Goal: Task Accomplishment & Management: Manage account settings

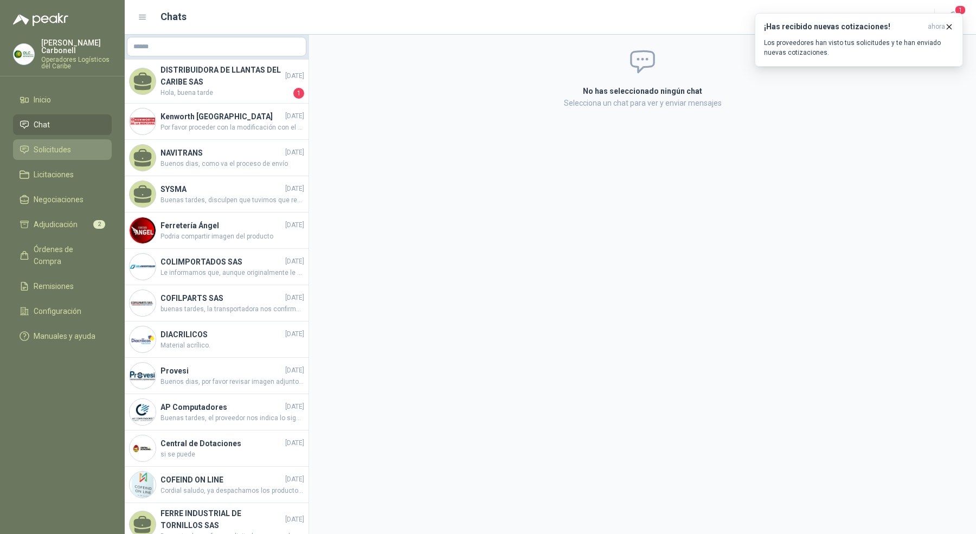
click at [74, 144] on li "Solicitudes" at bounding box center [63, 150] width 86 height 12
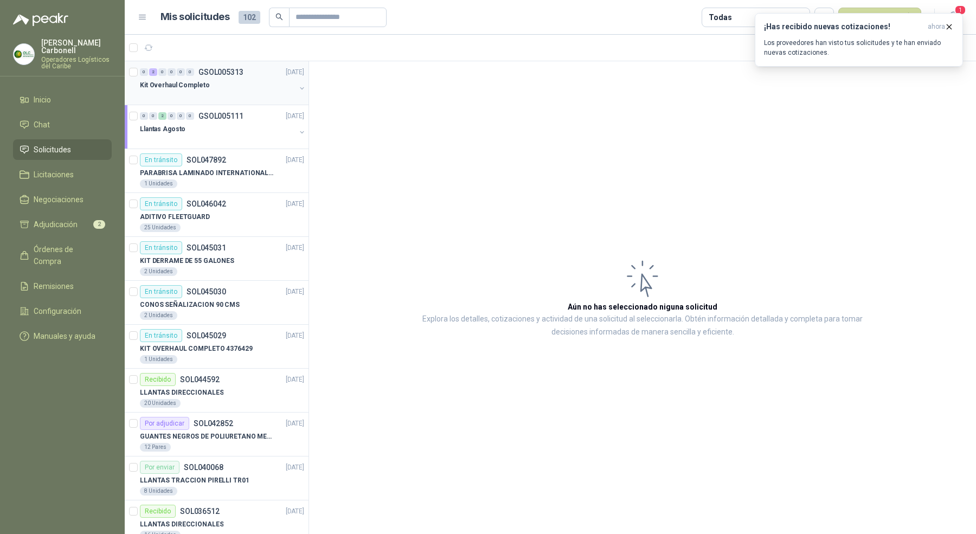
click at [189, 91] on div "Kit Overhaul Completo" at bounding box center [218, 85] width 156 height 13
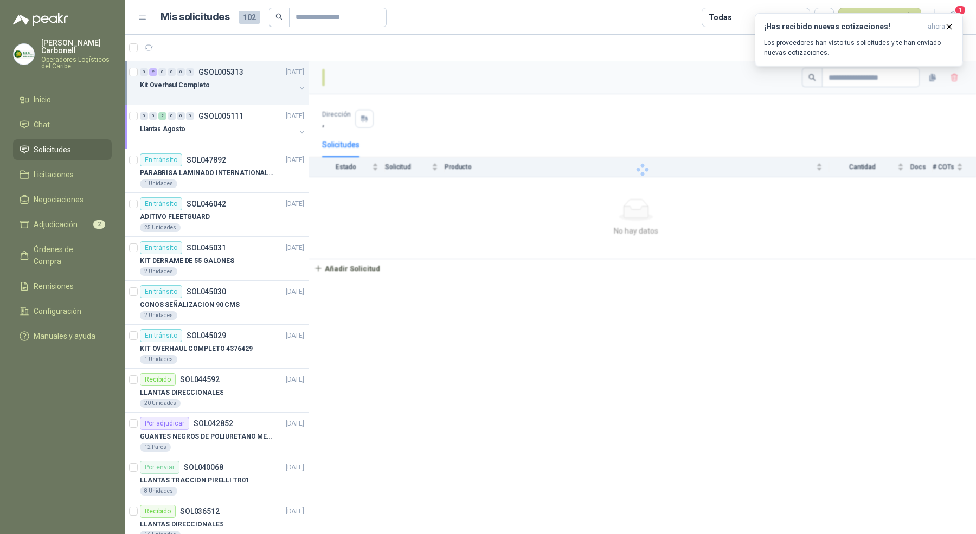
click at [189, 91] on div "Kit Overhaul Completo" at bounding box center [218, 85] width 156 height 13
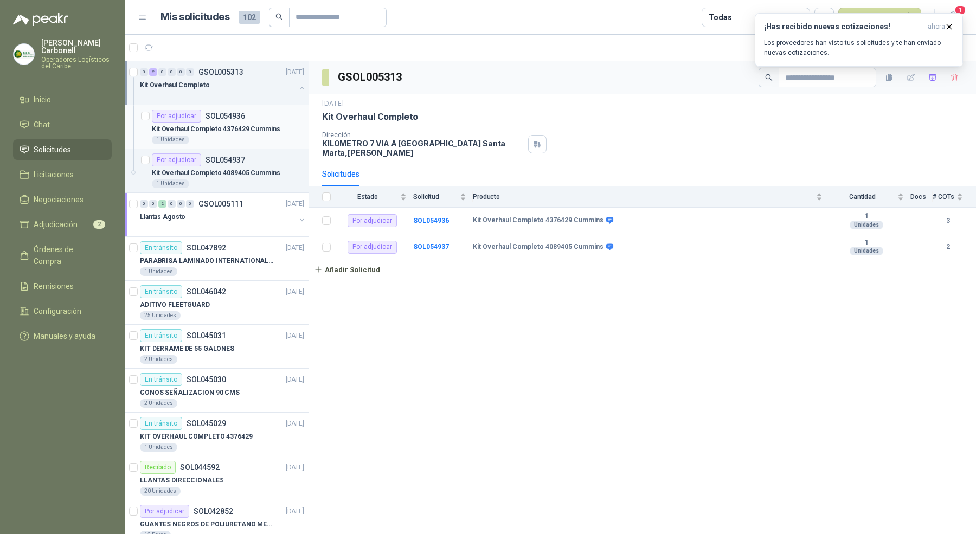
click at [264, 133] on p "Kit Overhaul Completo 4376429 Cummins" at bounding box center [216, 129] width 129 height 10
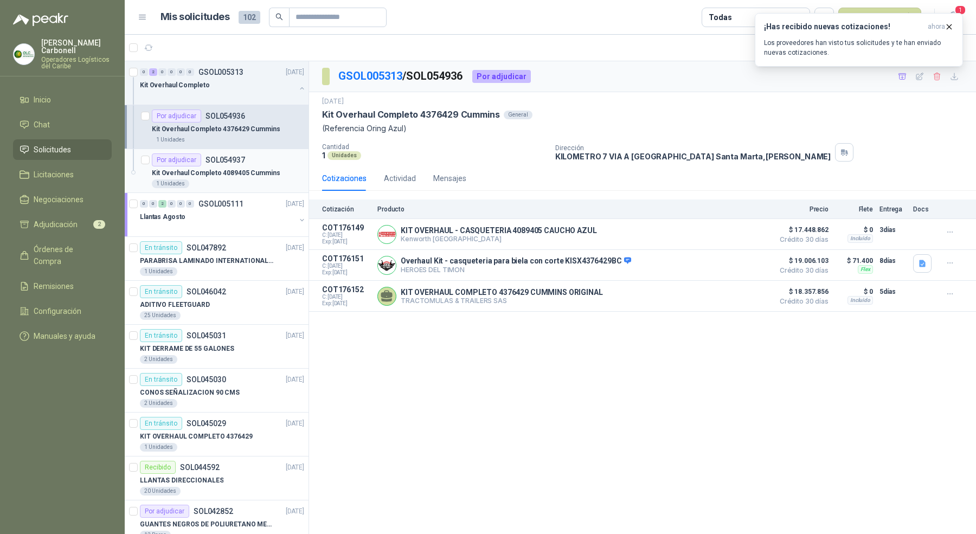
click at [265, 172] on p "Kit Overhaul Completo 4089405 Cummins" at bounding box center [216, 173] width 129 height 10
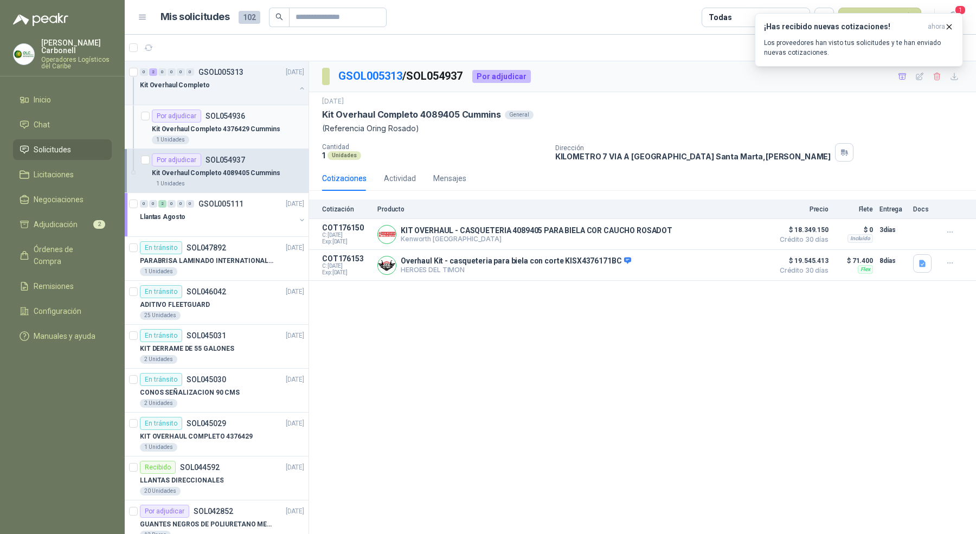
click at [266, 141] on div "1 Unidades" at bounding box center [228, 140] width 152 height 9
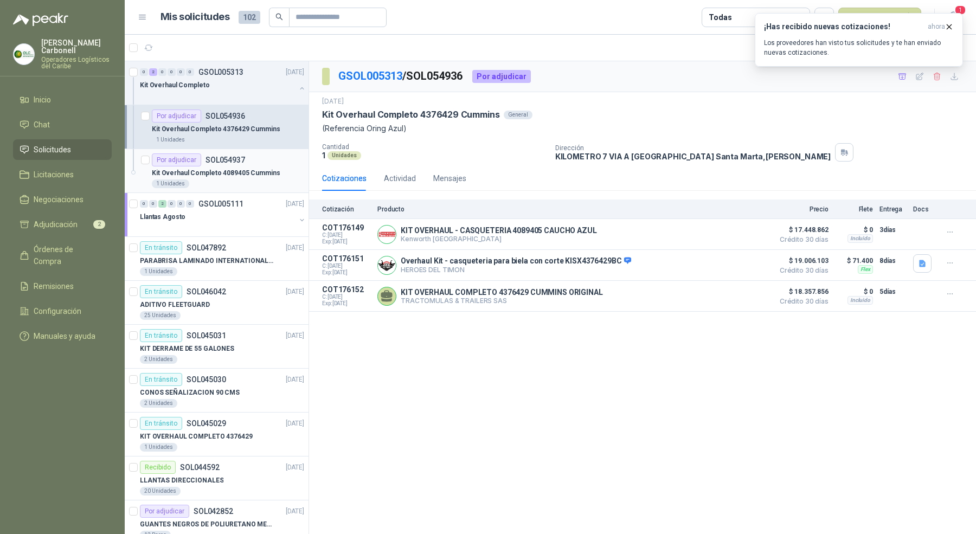
click at [249, 172] on p "Kit Overhaul Completo 4089405 Cummins" at bounding box center [216, 173] width 129 height 10
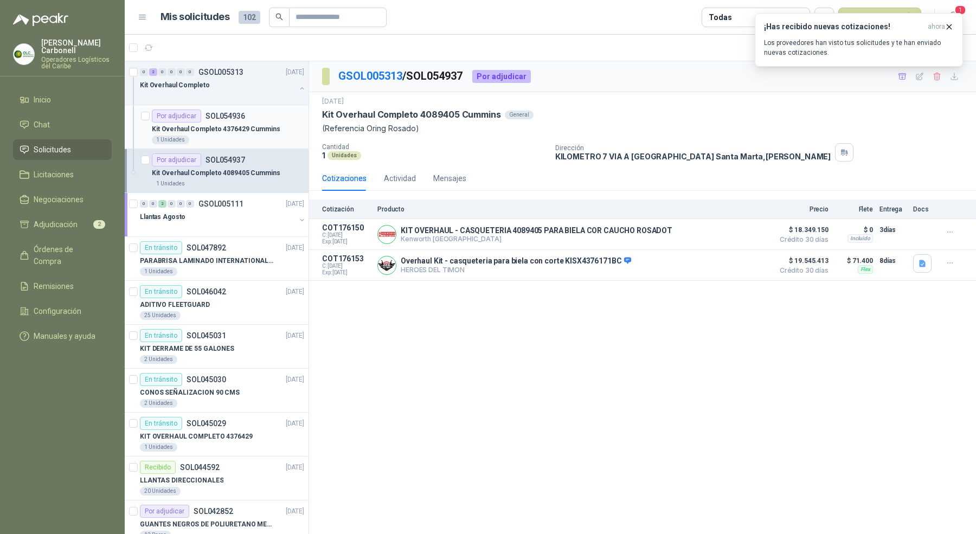
click at [247, 130] on p "Kit Overhaul Completo 4376429 Cummins" at bounding box center [216, 129] width 129 height 10
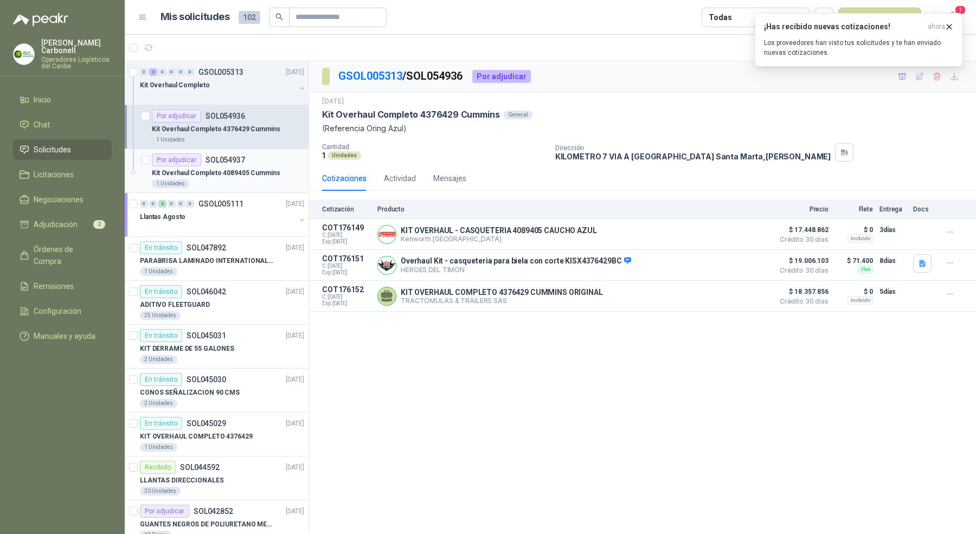
click at [248, 160] on div "Por adjudicar SOL054937" at bounding box center [228, 159] width 152 height 13
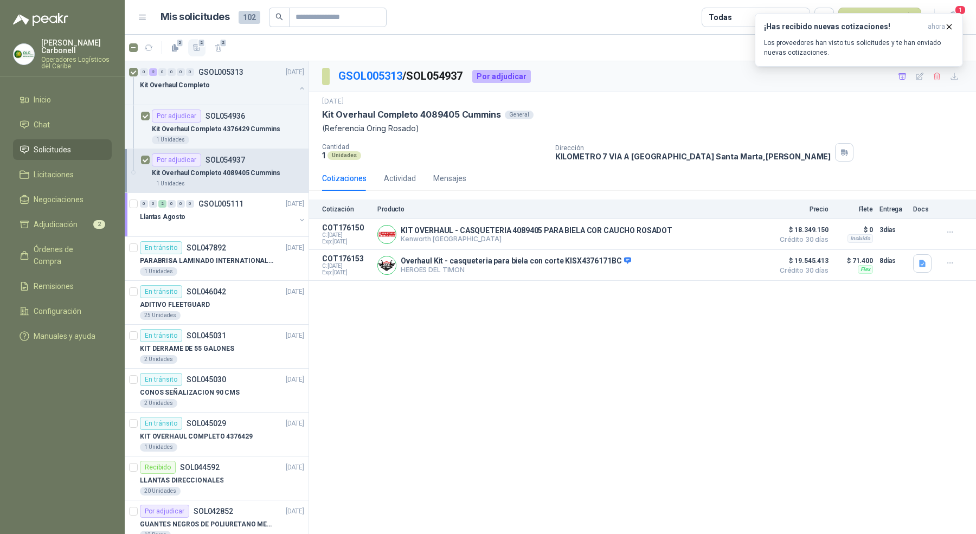
click at [193, 50] on icon "button" at bounding box center [197, 47] width 9 height 9
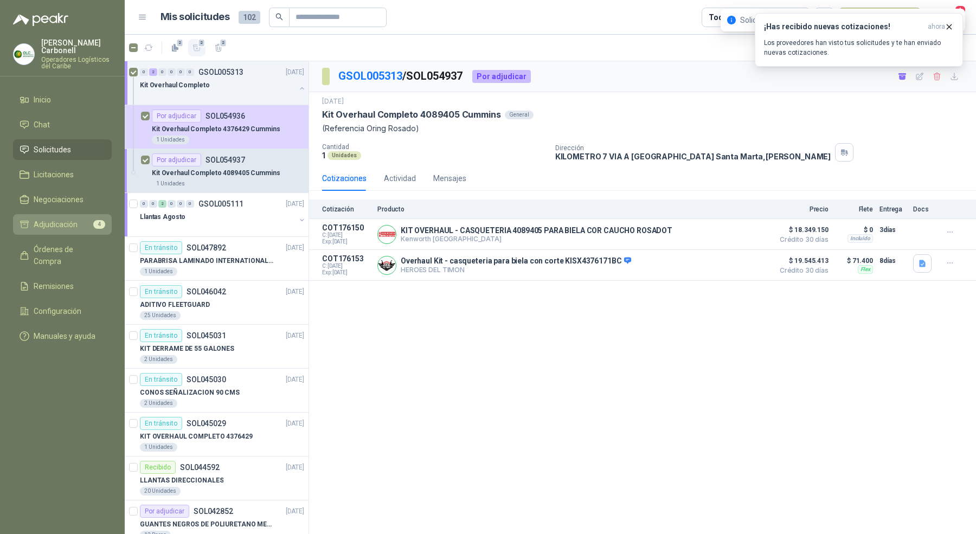
click at [73, 221] on span "Adjudicación" at bounding box center [56, 225] width 44 height 12
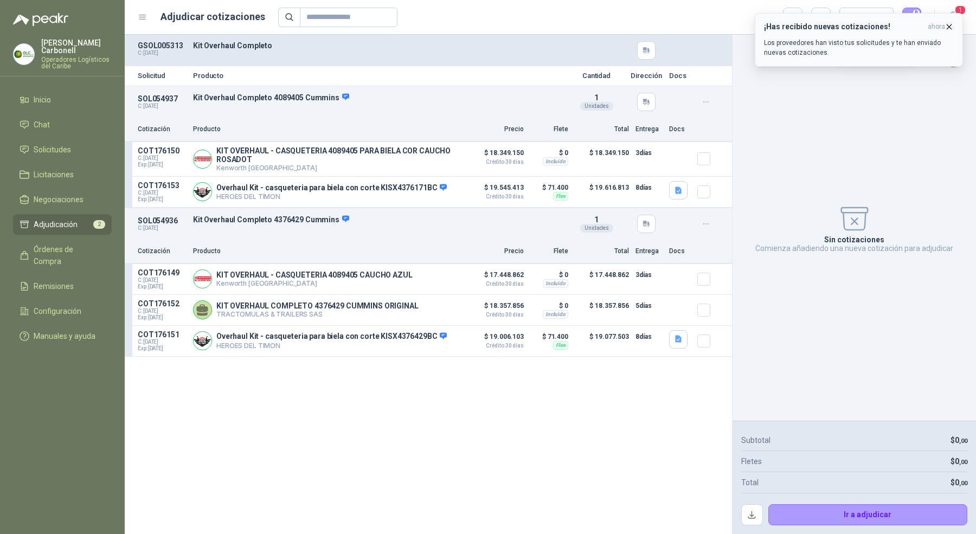
click at [943, 24] on span "ahora" at bounding box center [936, 26] width 17 height 9
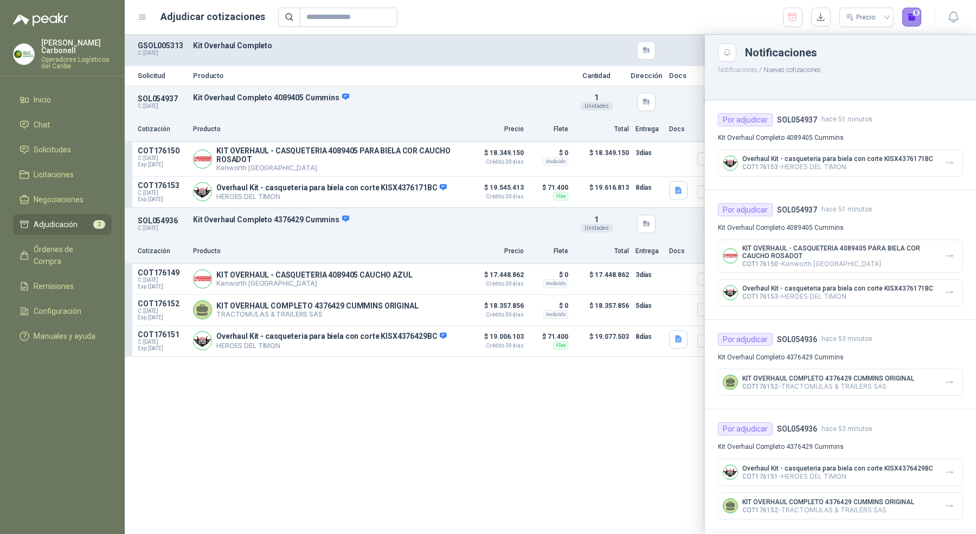
click at [913, 15] on button "0" at bounding box center [912, 18] width 20 height 20
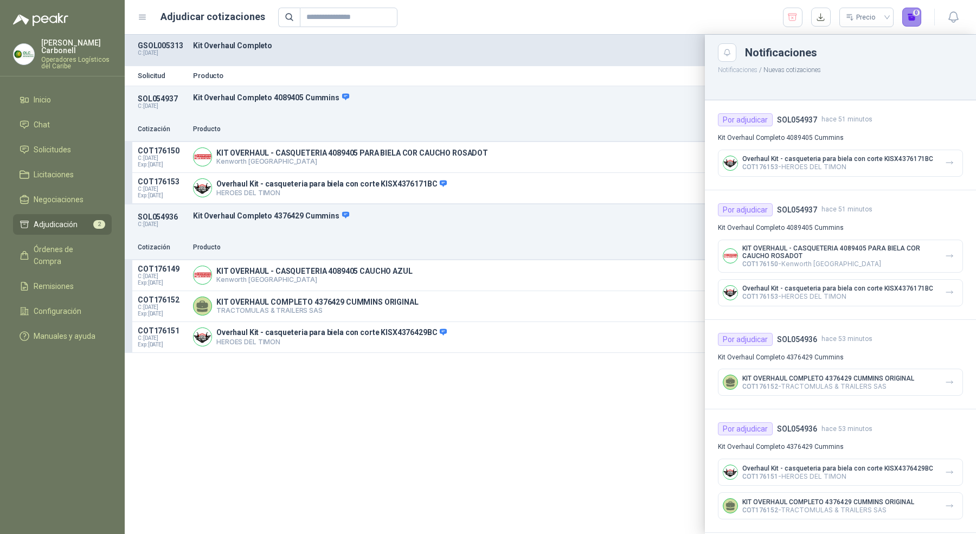
click at [913, 15] on button "0" at bounding box center [912, 18] width 20 height 20
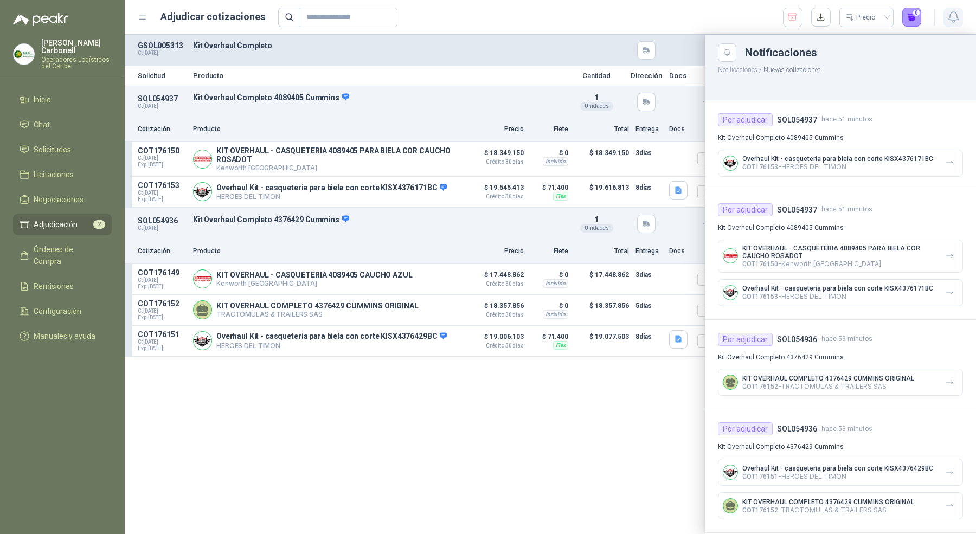
click at [949, 11] on icon "button" at bounding box center [954, 17] width 14 height 14
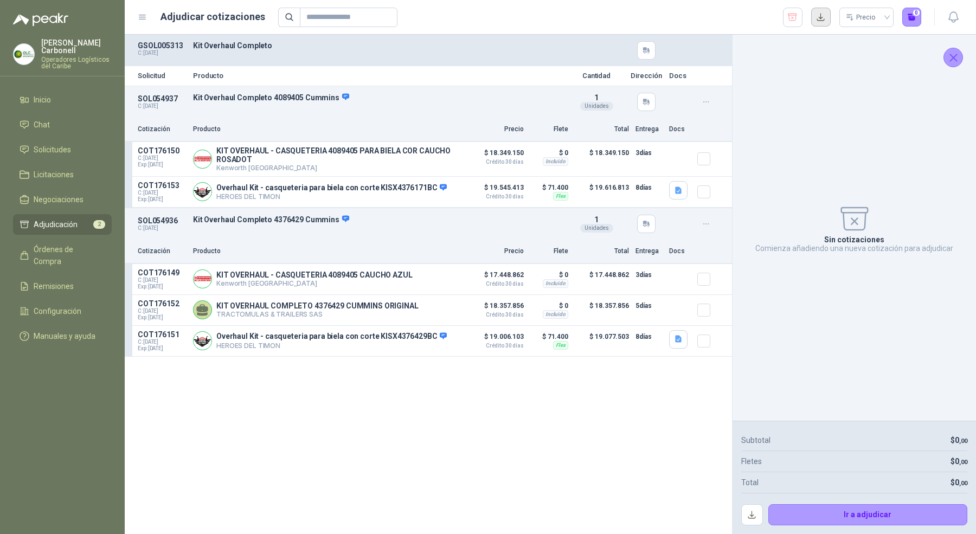
click at [820, 16] on button "button" at bounding box center [821, 18] width 20 height 20
click at [65, 94] on li "Inicio" at bounding box center [63, 100] width 86 height 12
